Goal: Information Seeking & Learning: Understand process/instructions

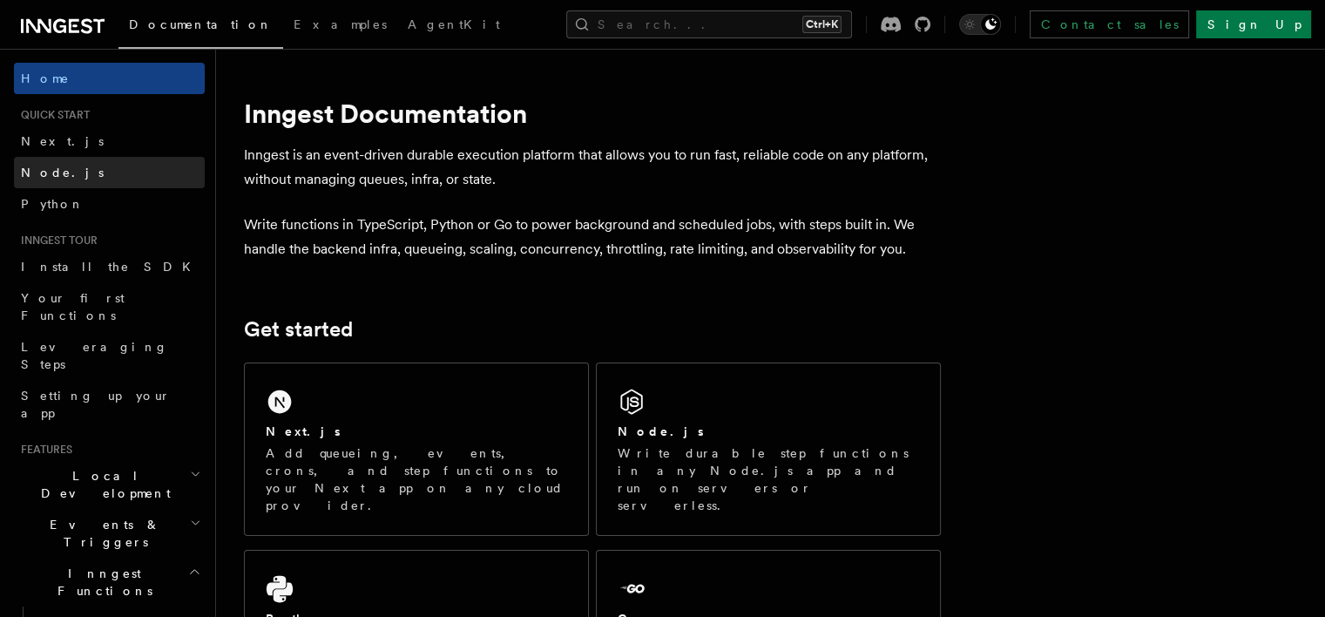
click at [46, 169] on span "Node.js" at bounding box center [62, 173] width 83 height 14
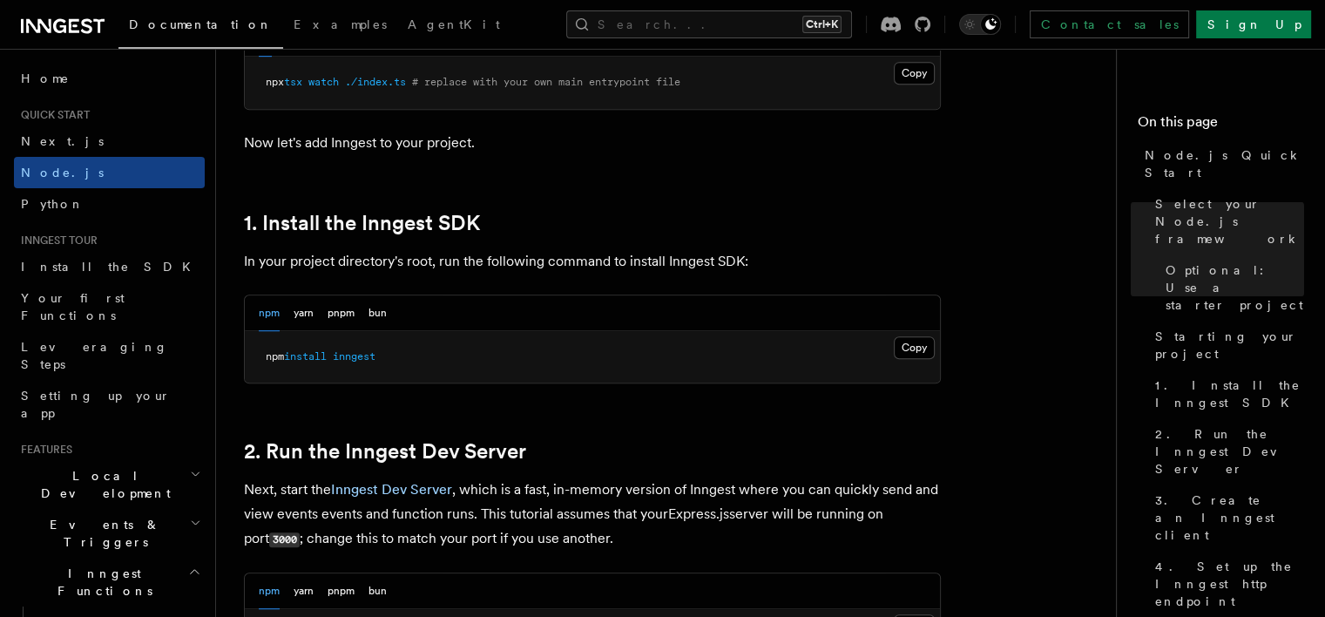
scroll to position [997, 0]
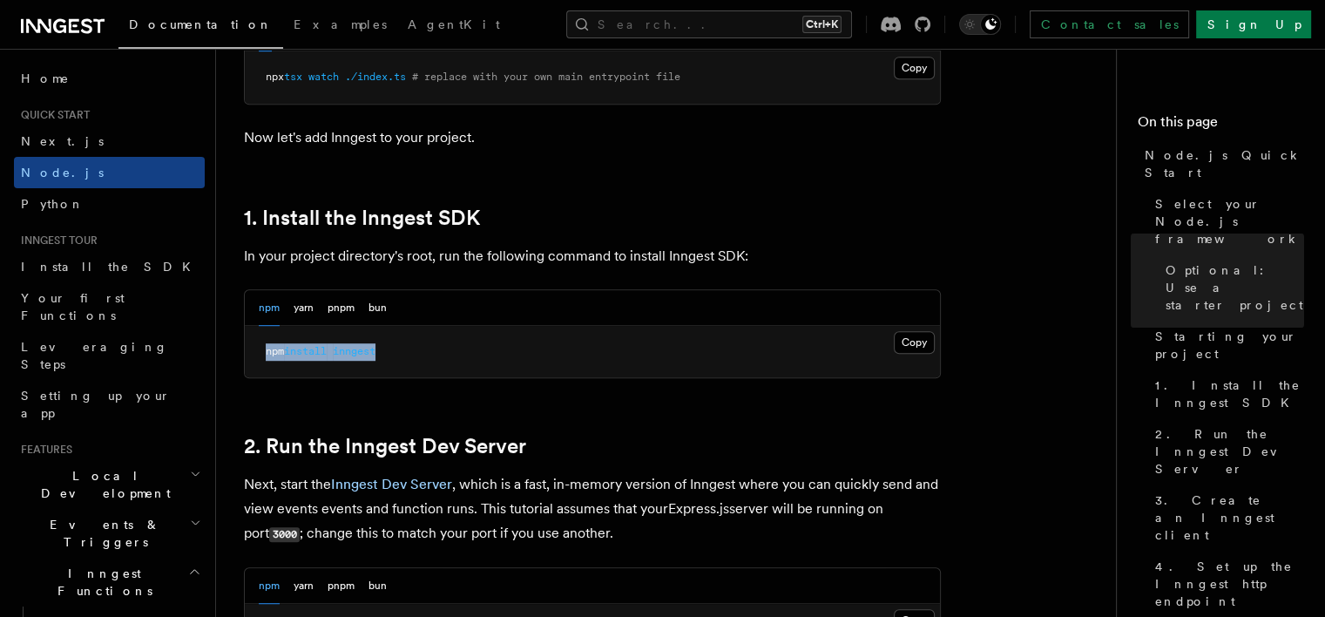
drag, startPoint x: 402, startPoint y: 348, endPoint x: 251, endPoint y: 356, distance: 151.0
click at [251, 356] on pre "npm install inngest" at bounding box center [592, 352] width 695 height 52
copy span "npm install inngest"
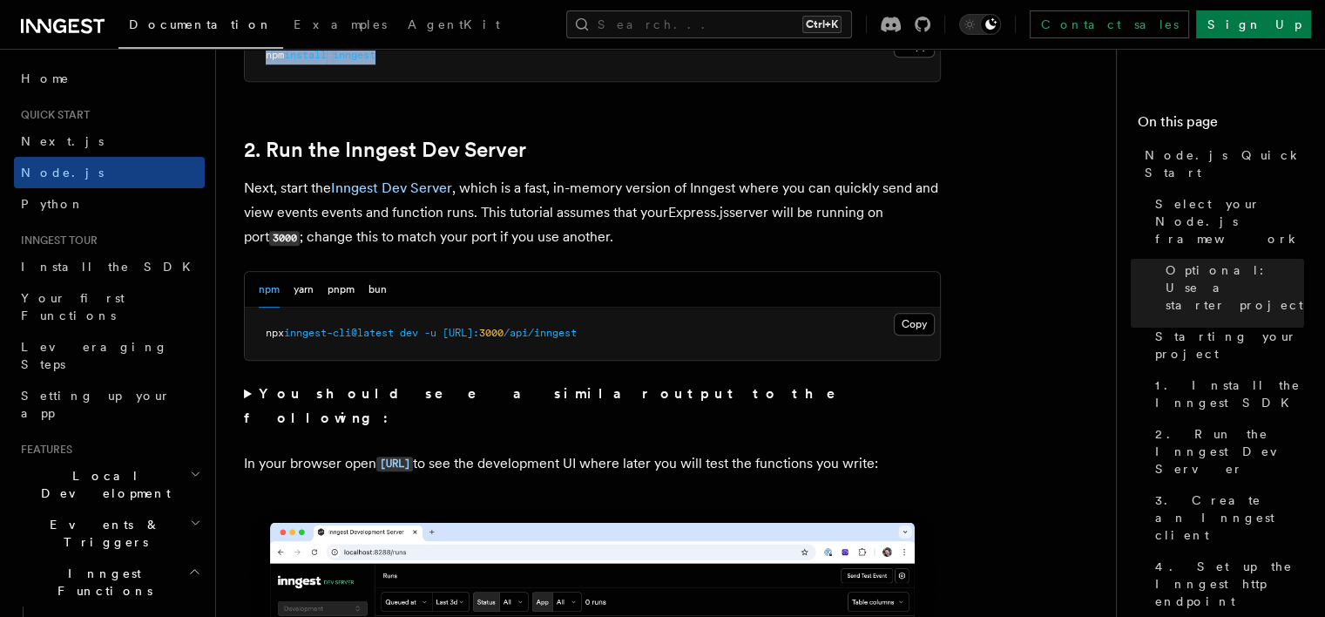
scroll to position [1293, 0]
click at [918, 321] on button "Copy Copied" at bounding box center [914, 324] width 41 height 23
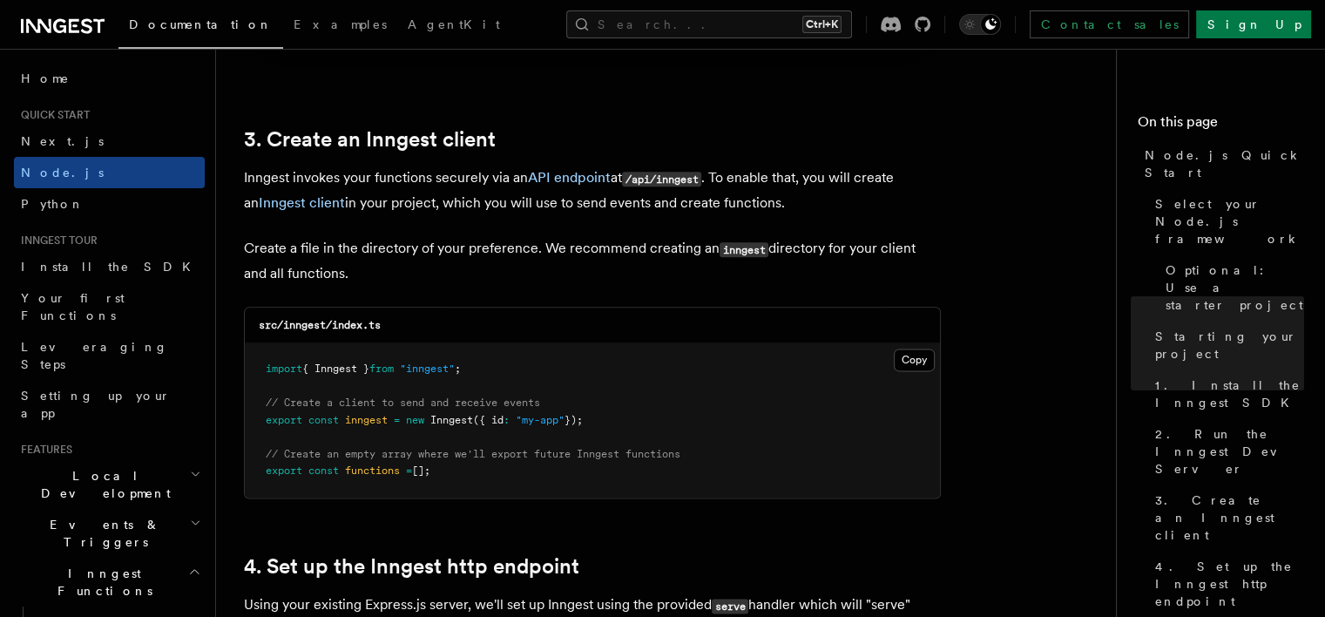
scroll to position [2164, 0]
click at [903, 361] on button "Copy Copied" at bounding box center [914, 359] width 41 height 23
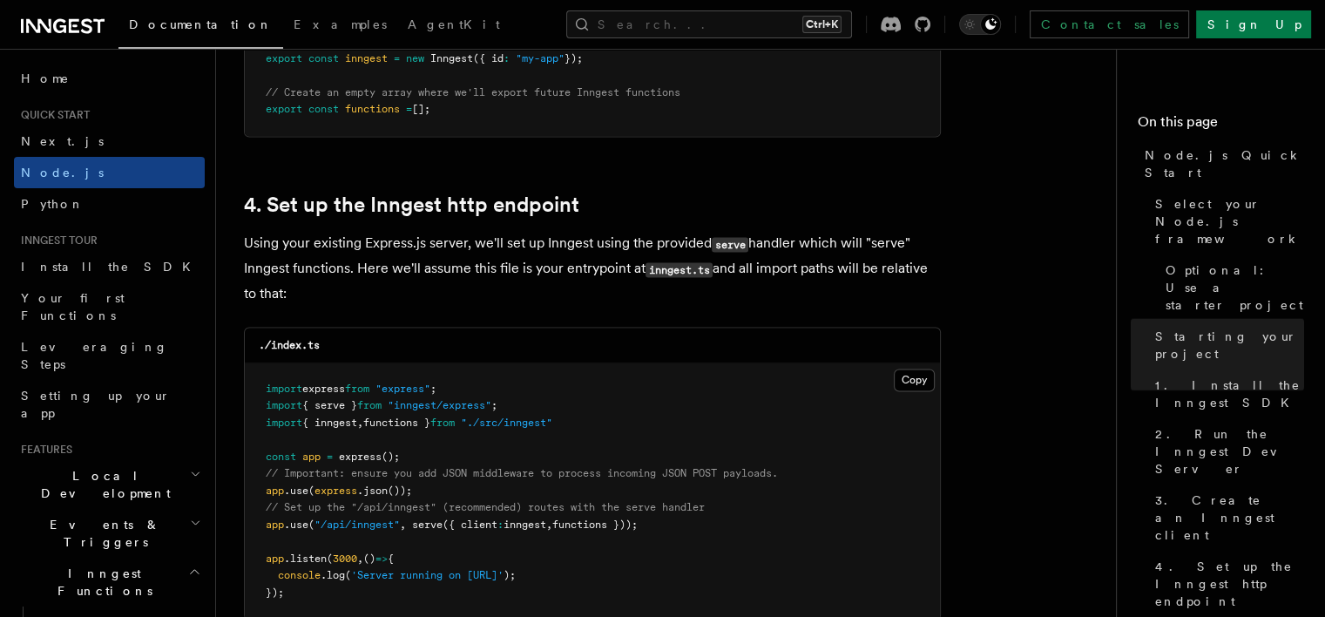
scroll to position [2526, 0]
drag, startPoint x: 261, startPoint y: 423, endPoint x: 615, endPoint y: 428, distance: 353.7
click at [615, 428] on pre "import express from "express" ; import { serve } from "inngest/express" ; impor…" at bounding box center [592, 490] width 695 height 256
copy span "import { inngest , functions } from "./src/inngest""
